Goal: Task Accomplishment & Management: Manage account settings

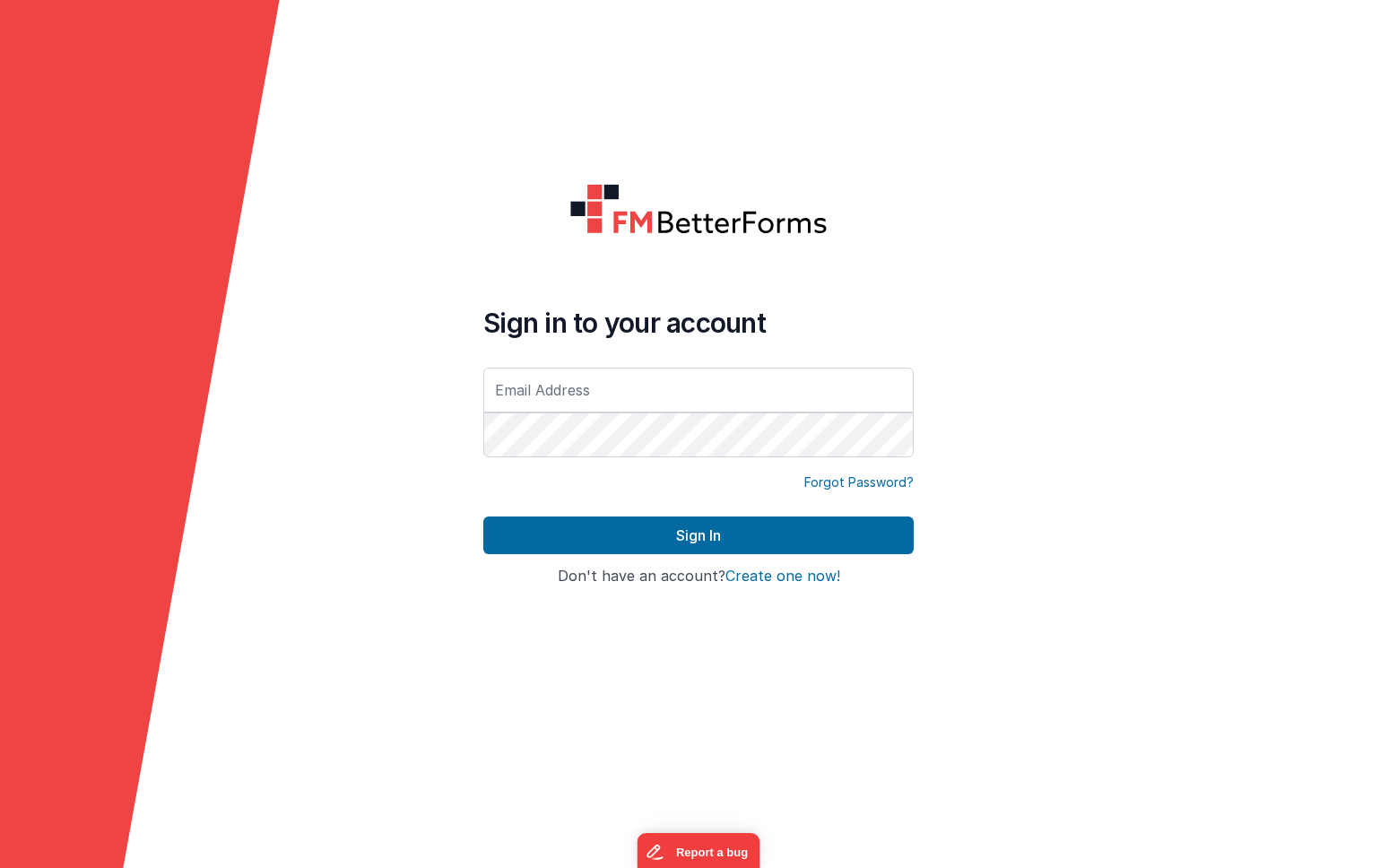
click at [554, 397] on input "text" at bounding box center [699, 389] width 431 height 44
type input "[PERSON_NAME][EMAIL_ADDRESS][PERSON_NAME][DOMAIN_NAME]"
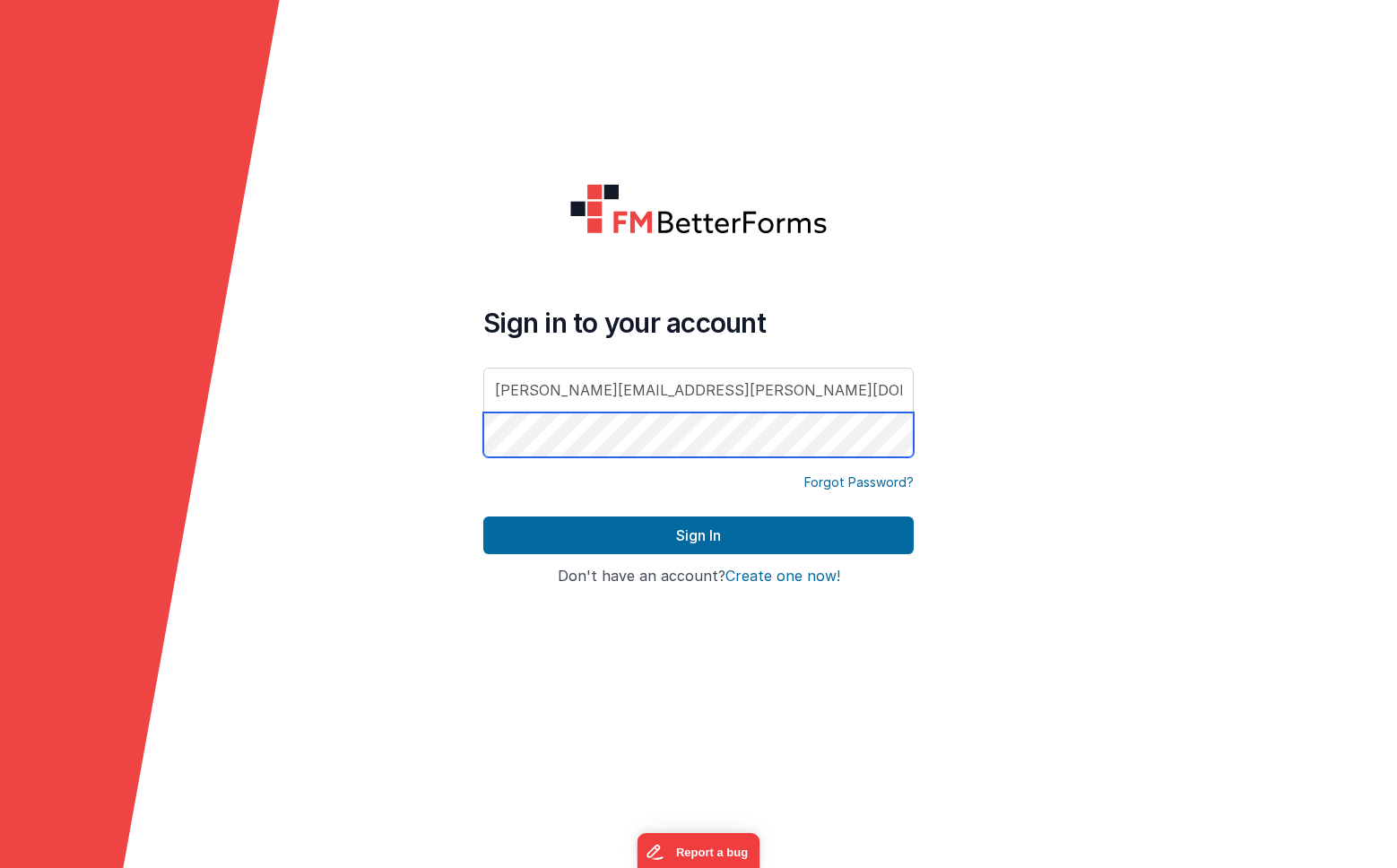
click at [484, 517] on button "Sign In" at bounding box center [699, 536] width 431 height 38
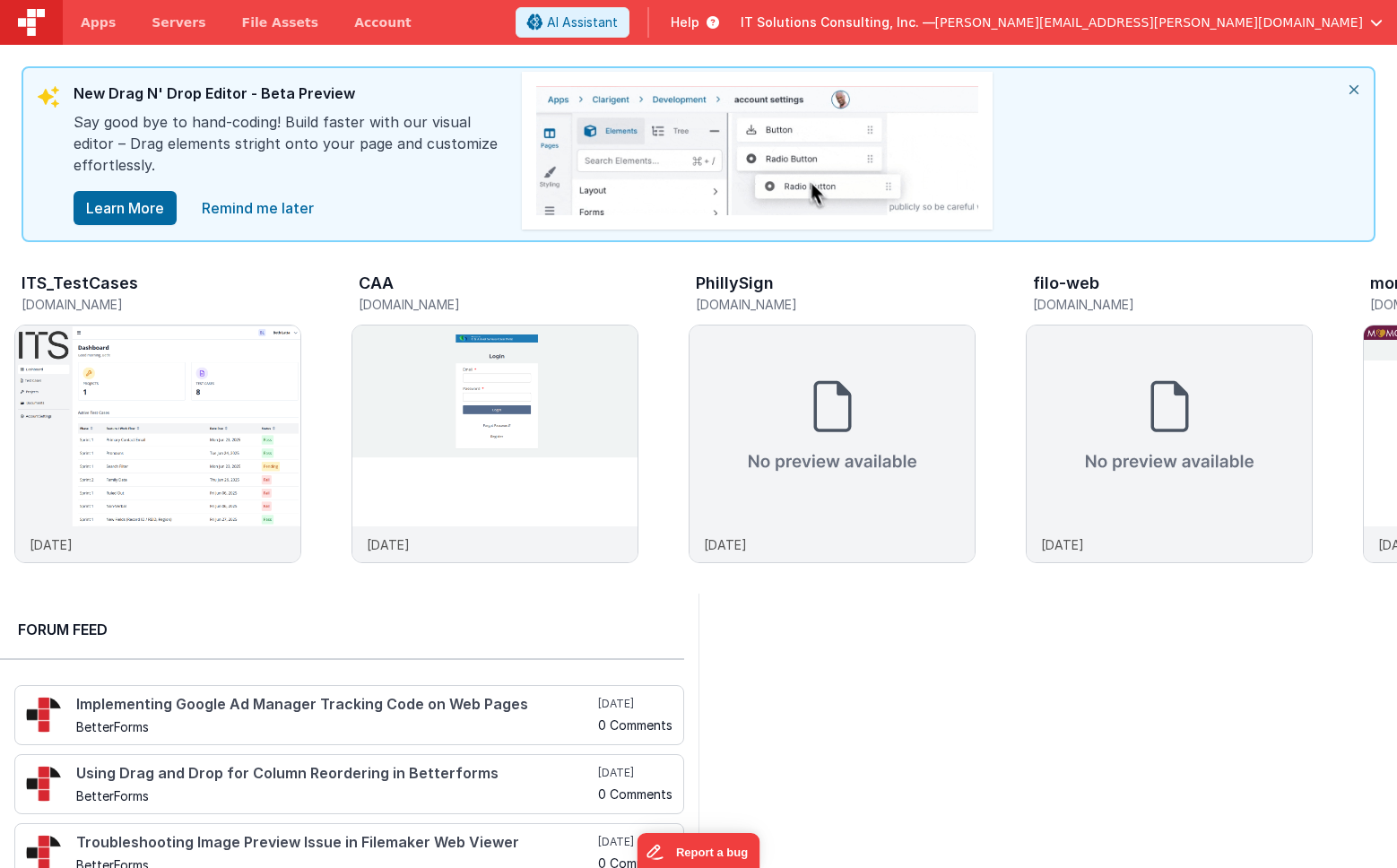
click at [1351, 86] on icon "close" at bounding box center [1354, 90] width 40 height 43
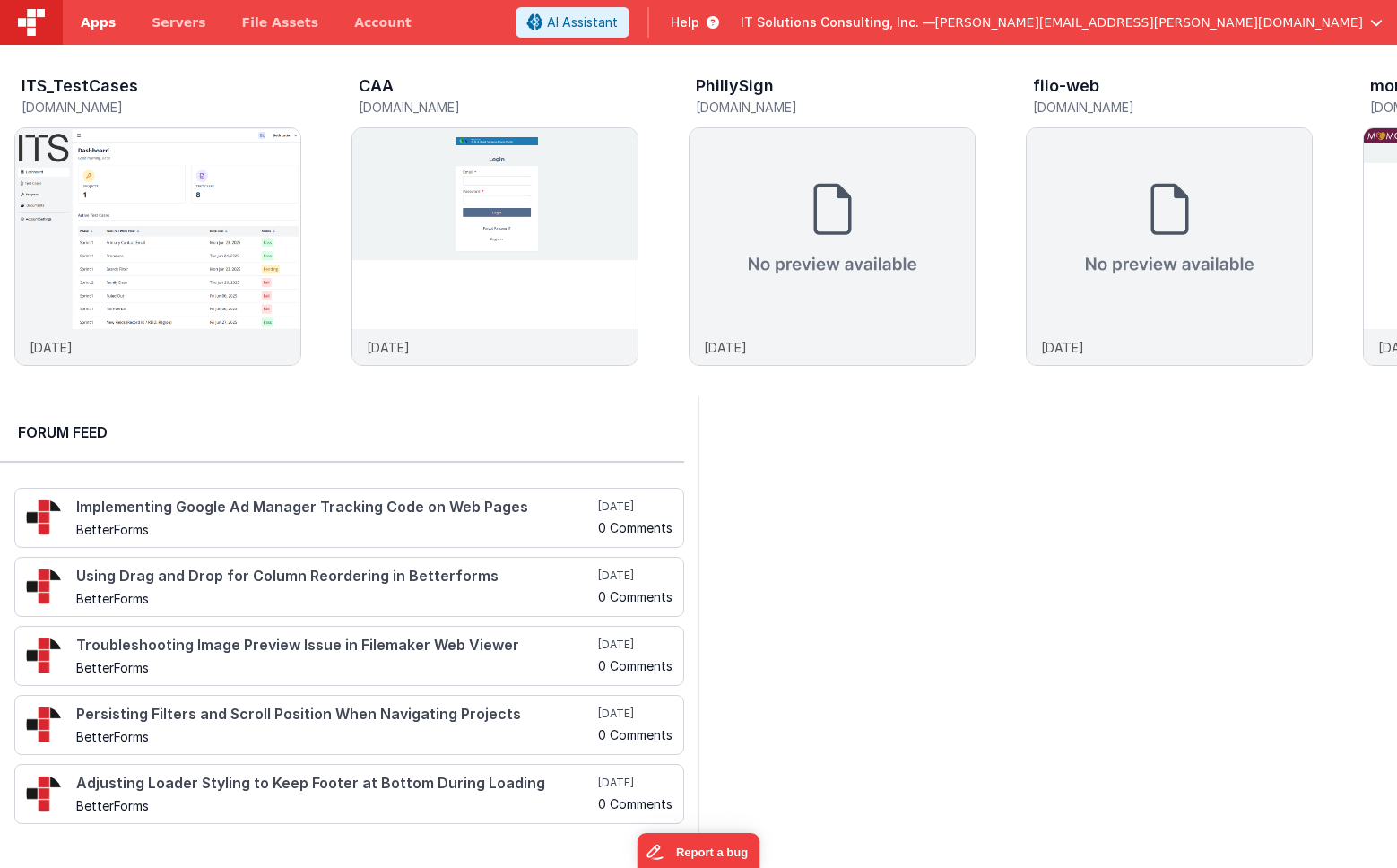
click at [96, 22] on span "Apps" at bounding box center [97, 22] width 35 height 18
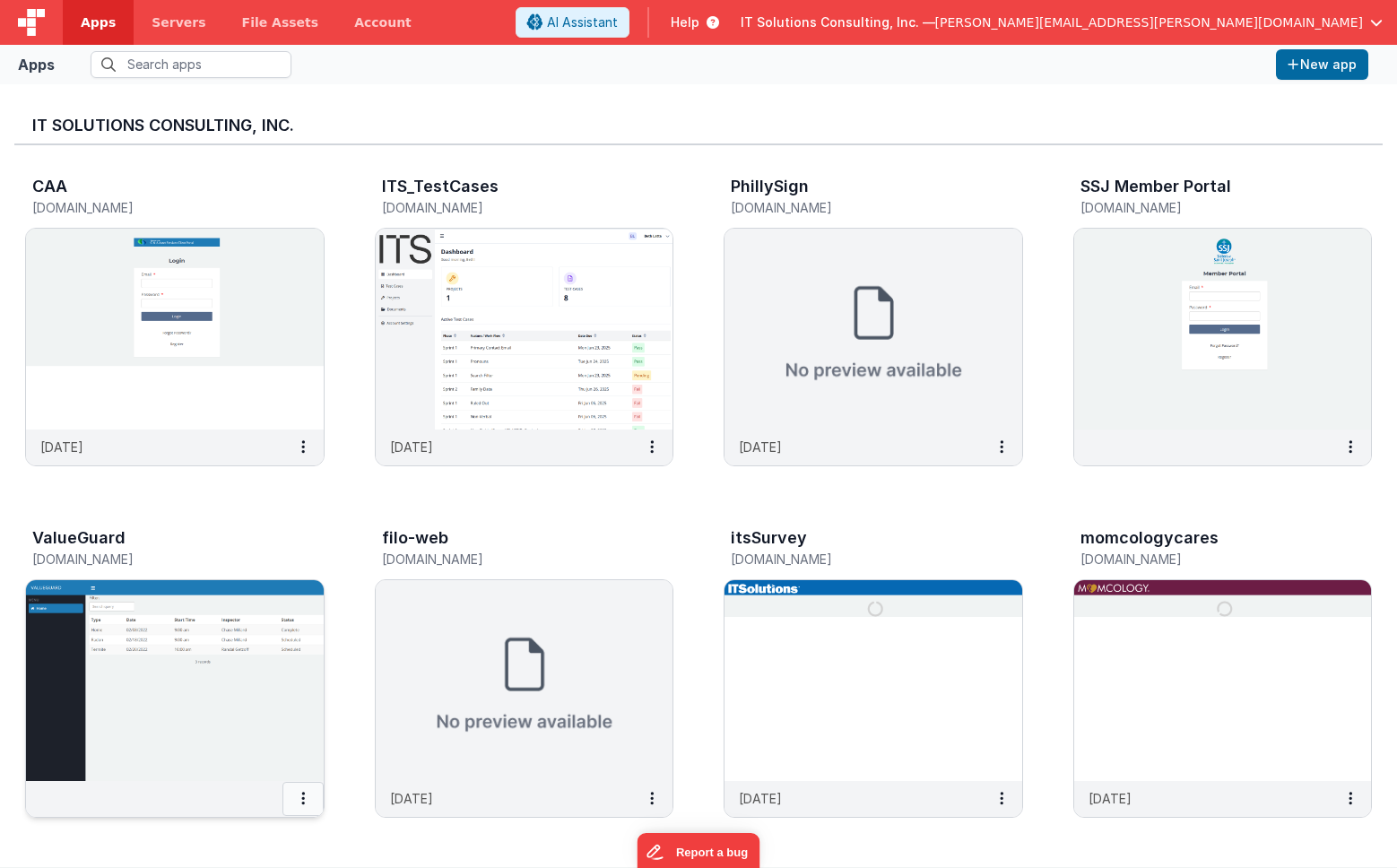
click at [303, 798] on icon at bounding box center [303, 798] width 4 height 1
click at [244, 825] on link "Settings" at bounding box center [263, 834] width 124 height 32
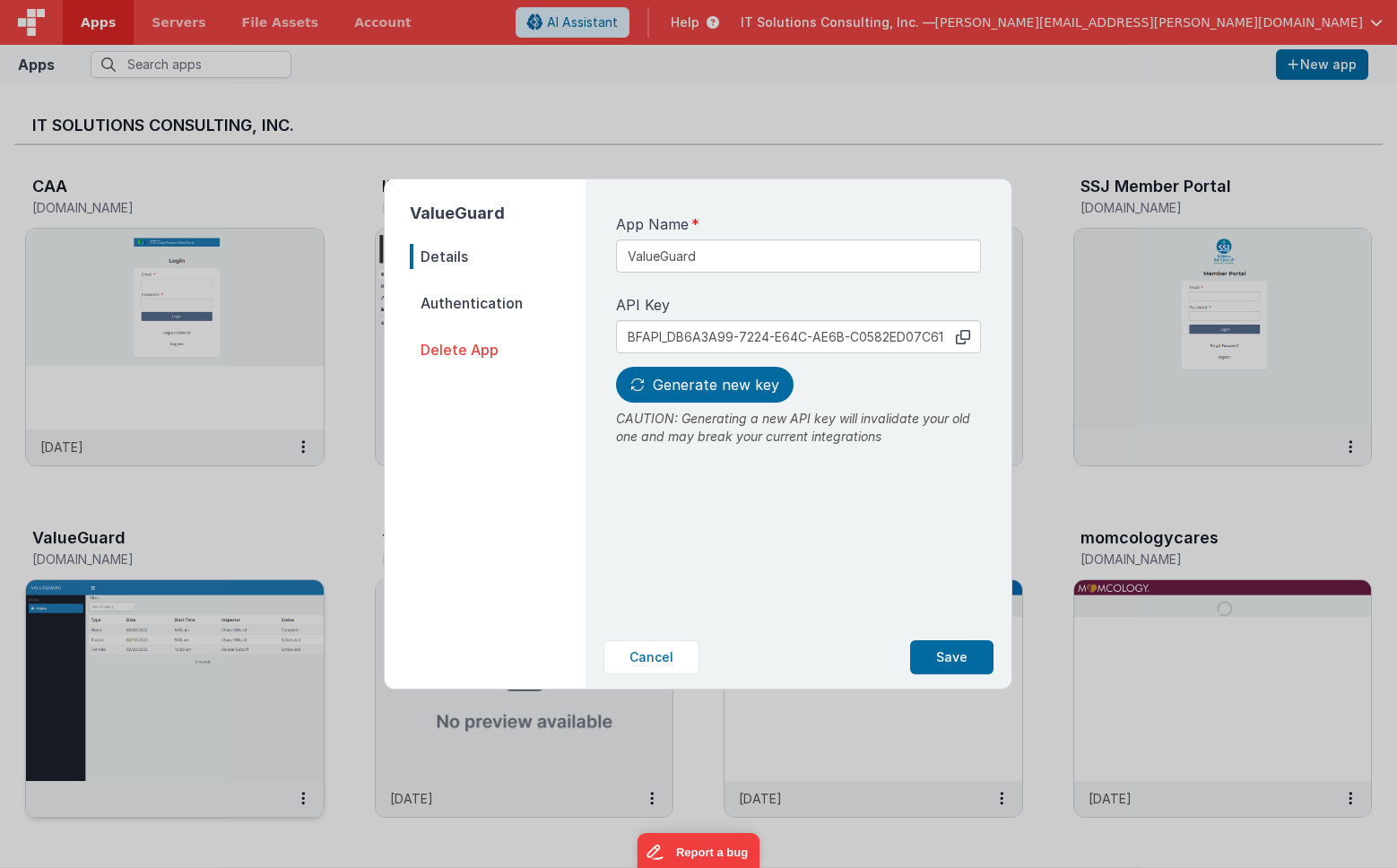
click at [450, 357] on span "Delete App" at bounding box center [498, 349] width 176 height 26
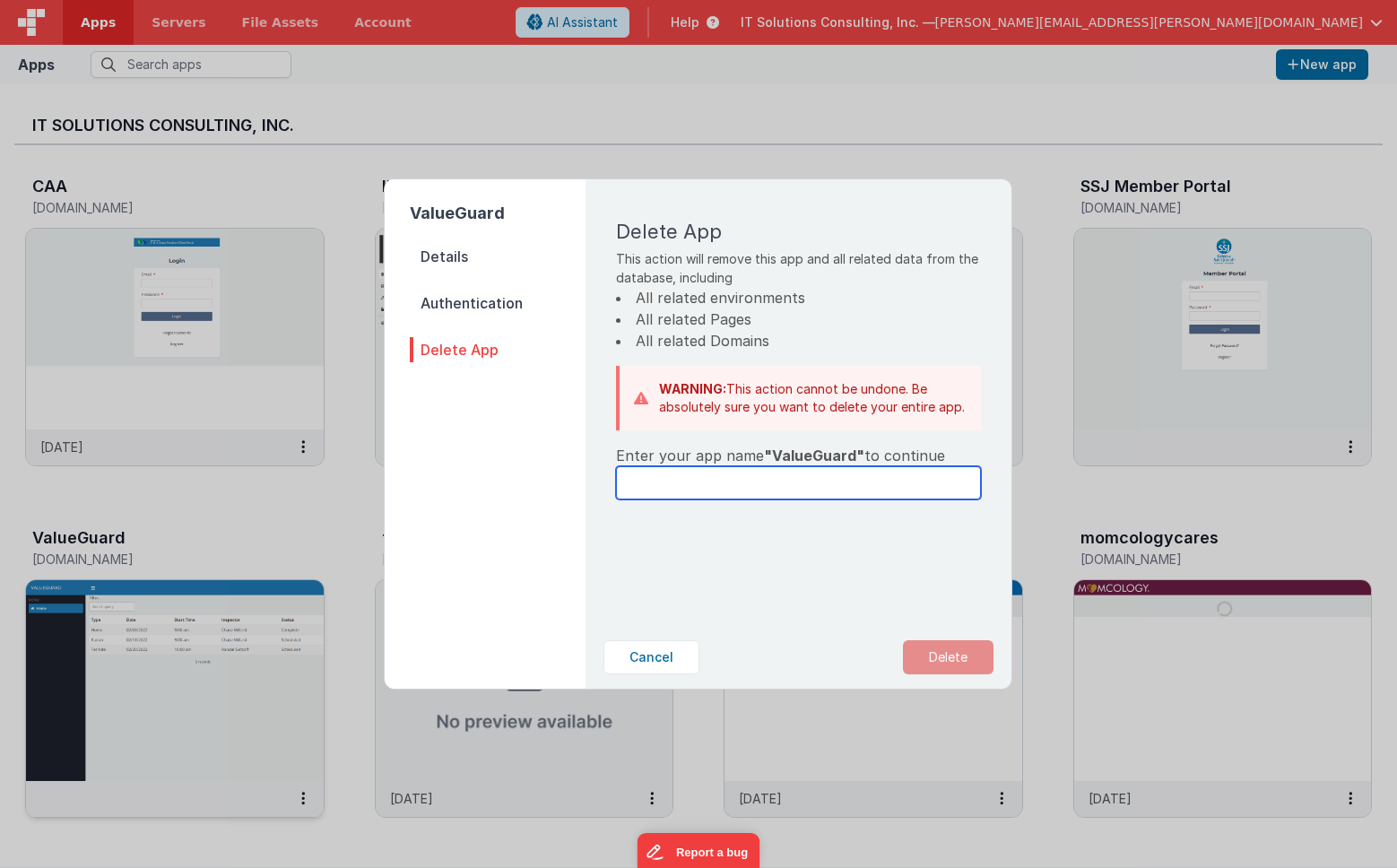
click at [732, 486] on input "text" at bounding box center [798, 483] width 365 height 33
type input "ValueGuard"
click at [967, 660] on button "Delete" at bounding box center [948, 657] width 91 height 34
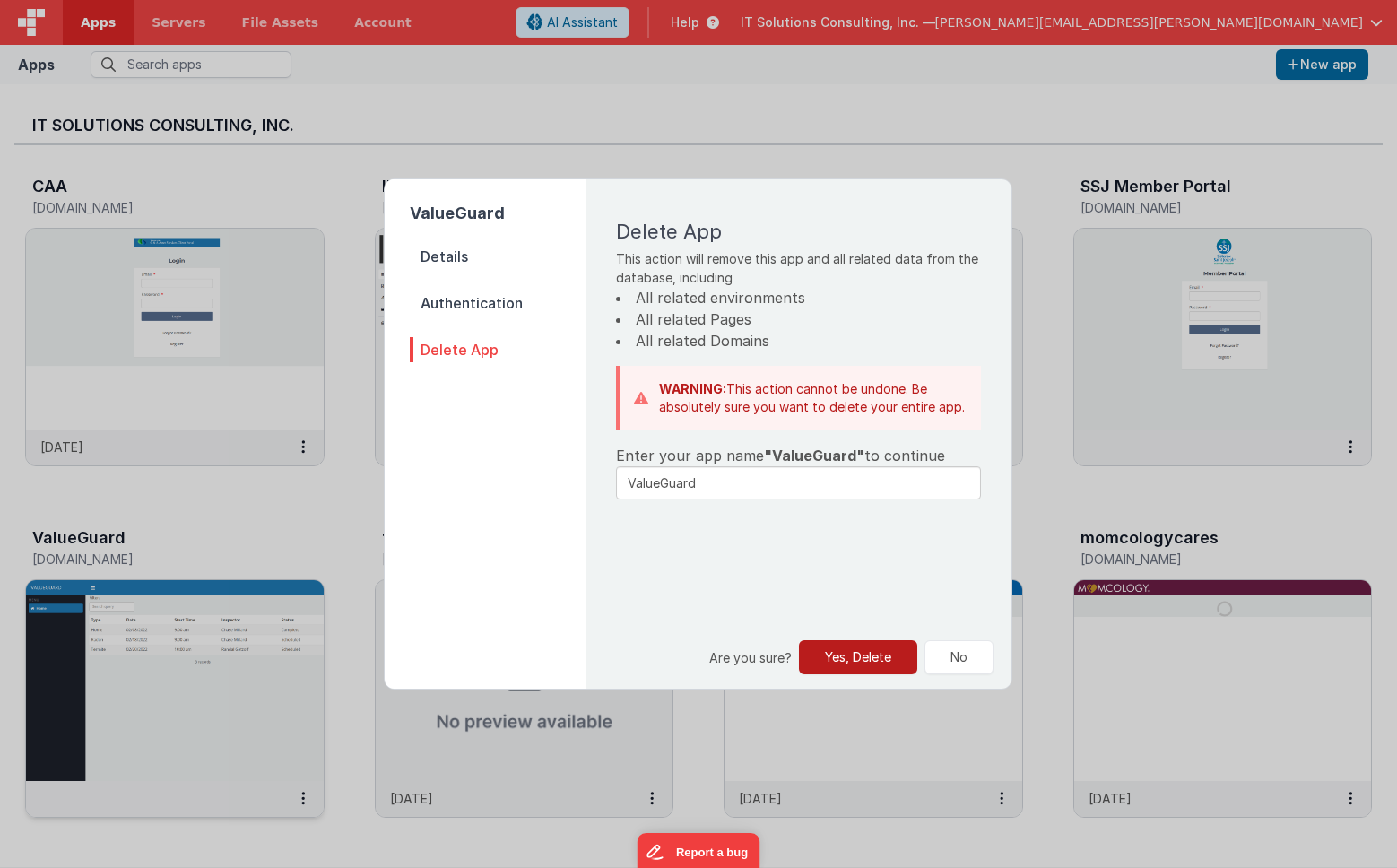
click at [845, 659] on button "Yes, Delete" at bounding box center [858, 657] width 118 height 34
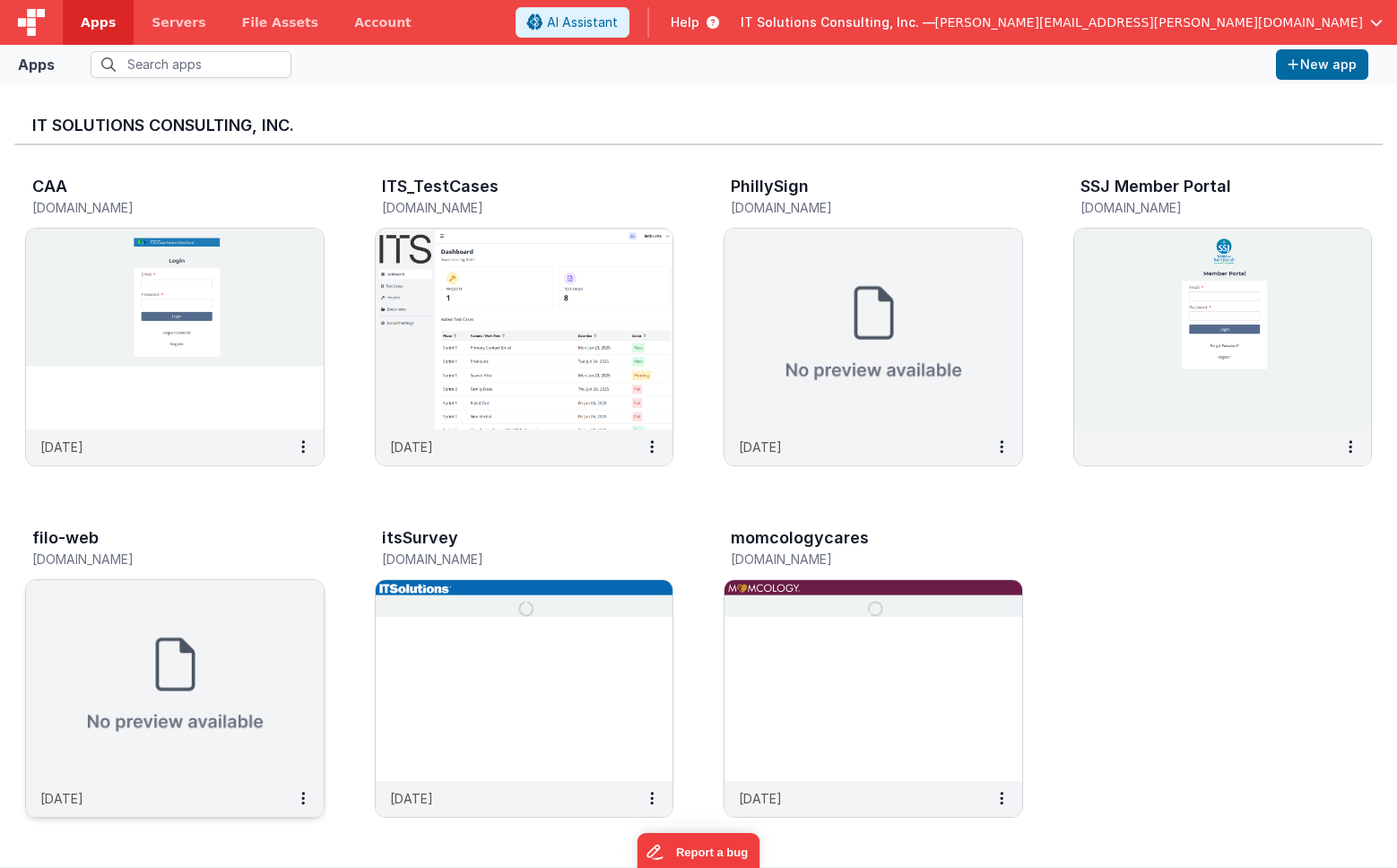
click at [1225, 588] on div "CAA [DOMAIN_NAME] [DATE] ITS_TestCases [DOMAIN_NAME] [DATE] PhillySign [DOMAIN_…" at bounding box center [698, 502] width 1368 height 714
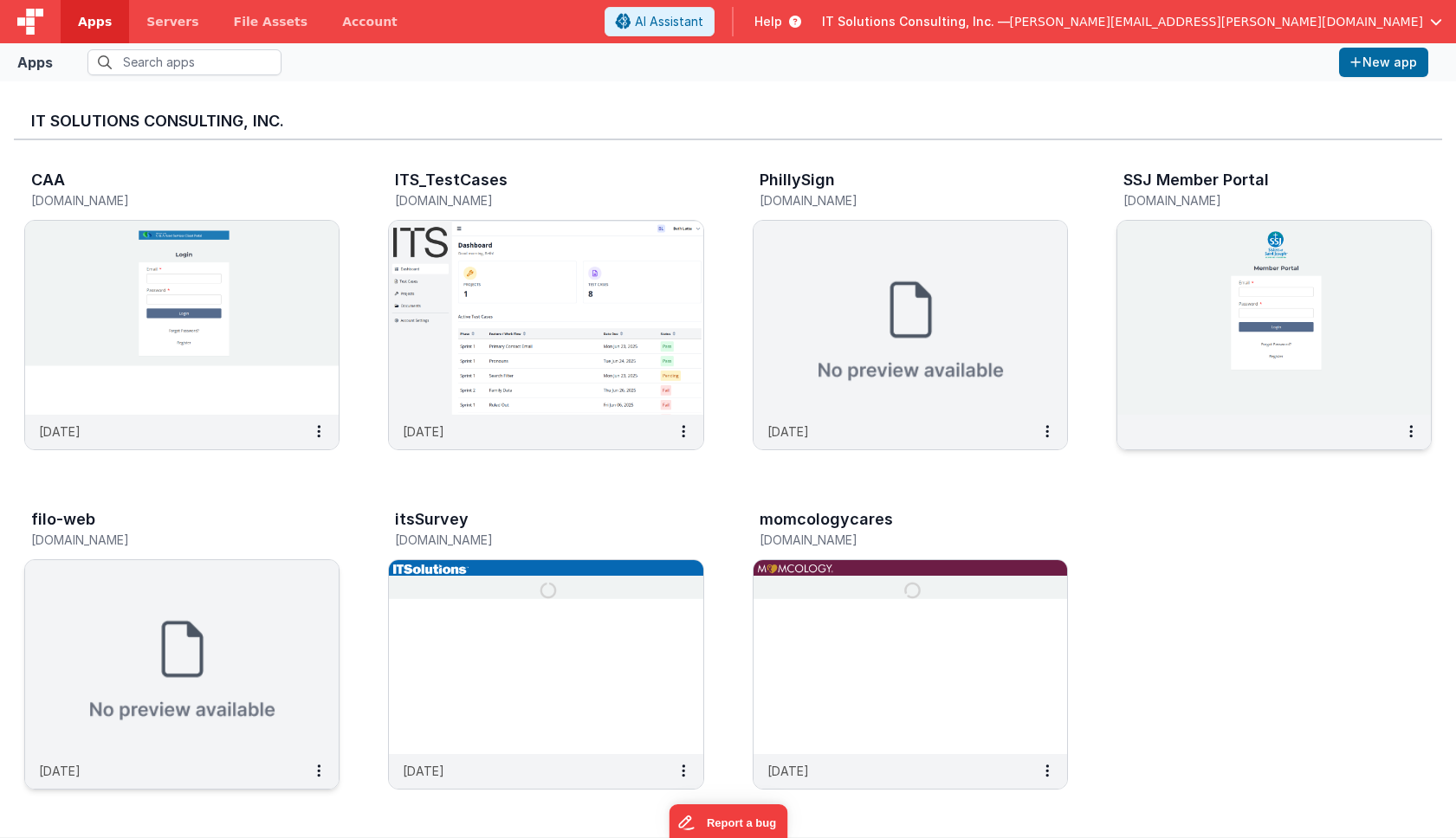
click at [1197, 335] on img at bounding box center [1274, 317] width 314 height 194
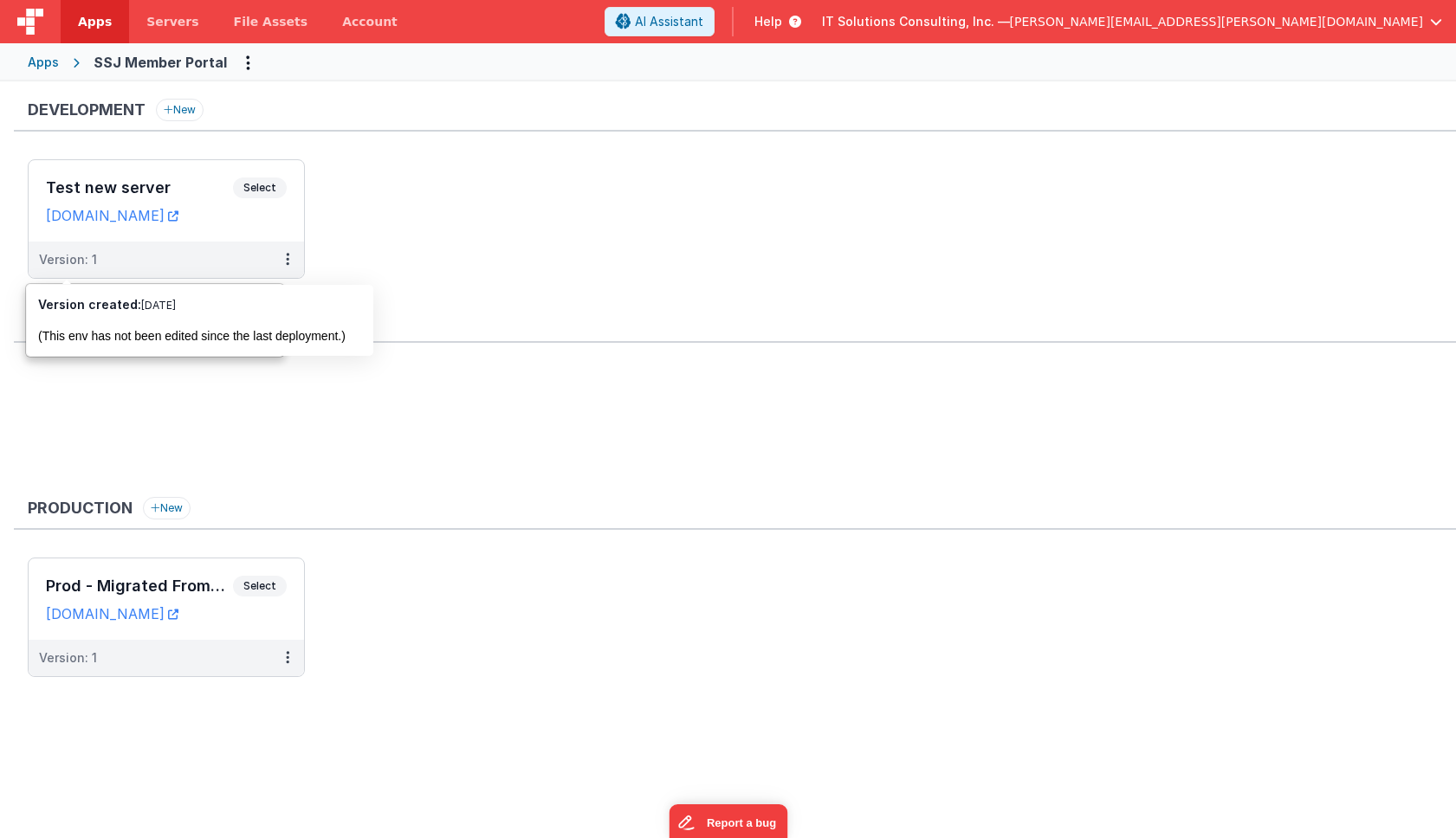
click at [50, 56] on div "Apps" at bounding box center [43, 62] width 31 height 17
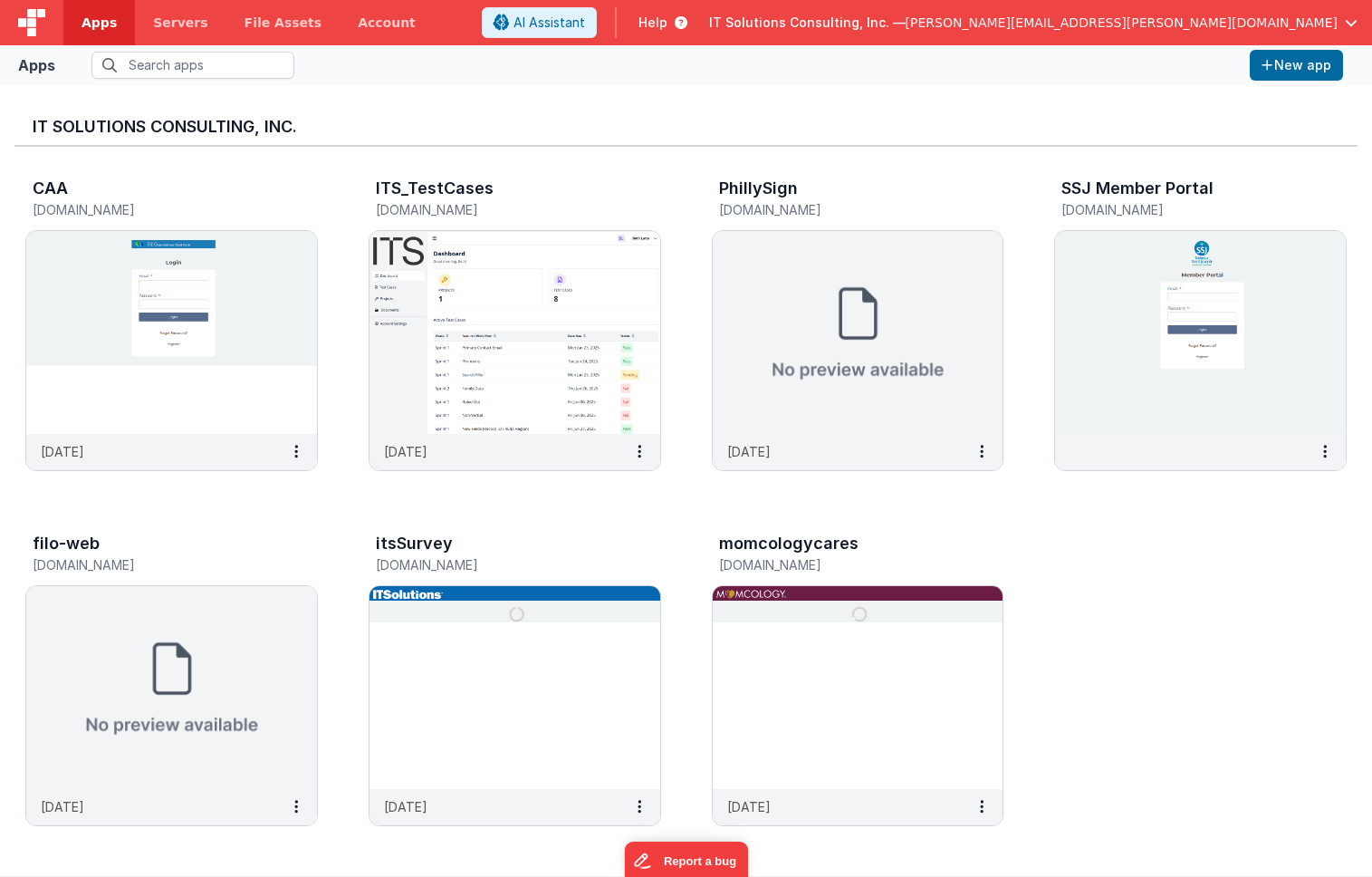
click at [1162, 555] on div "CAA [DOMAIN_NAME] [DATE] ITS_TestCases [DOMAIN_NAME] [DATE] PhillySign [DOMAIN_…" at bounding box center [686, 508] width 1343 height 721
click at [1258, 16] on span "[PERSON_NAME][EMAIL_ADDRESS][PERSON_NAME][DOMAIN_NAME]" at bounding box center [1121, 22] width 432 height 18
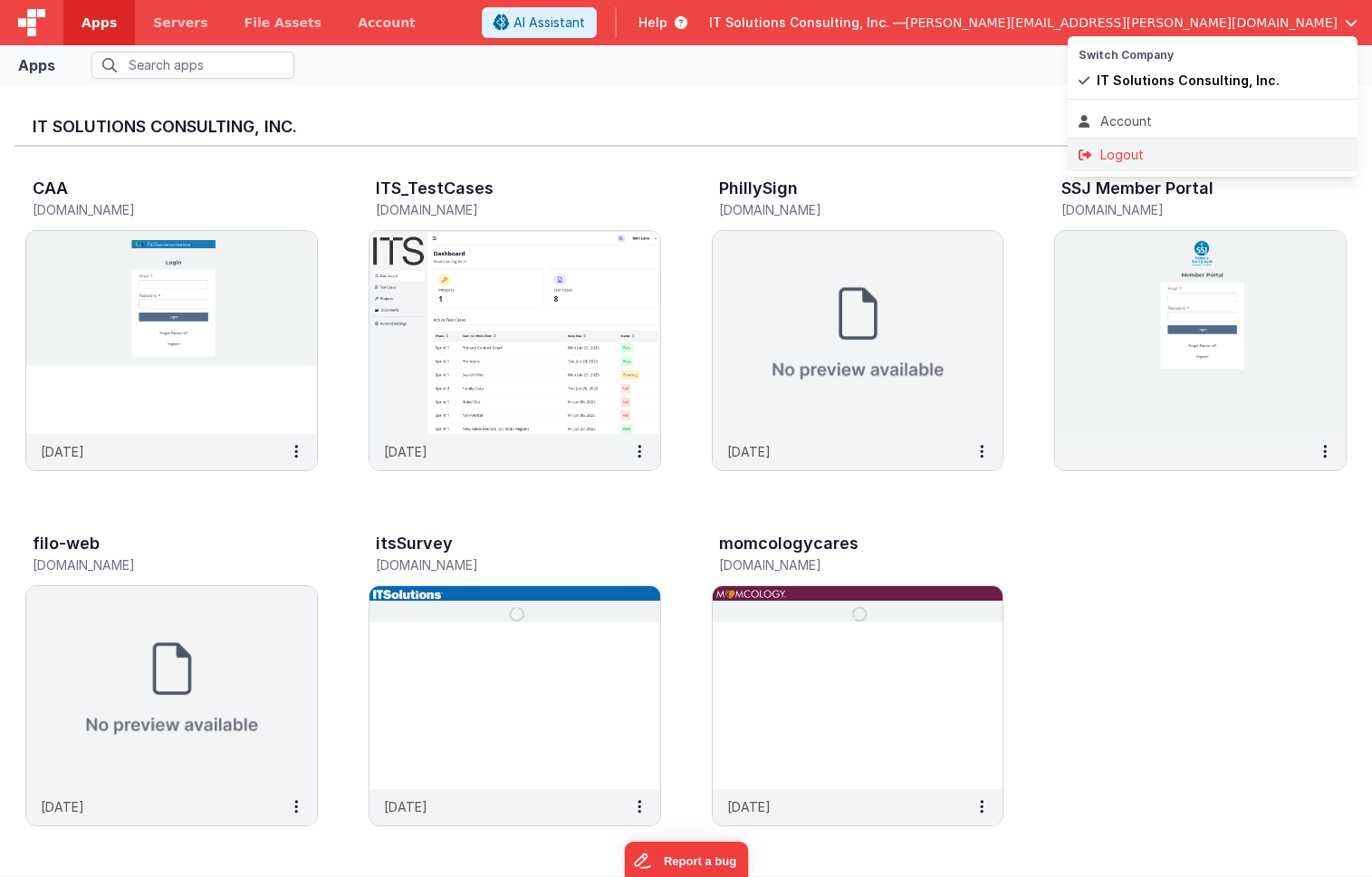
click at [1118, 155] on div "Logout" at bounding box center [1212, 155] width 268 height 18
